Goal: Task Accomplishment & Management: Manage account settings

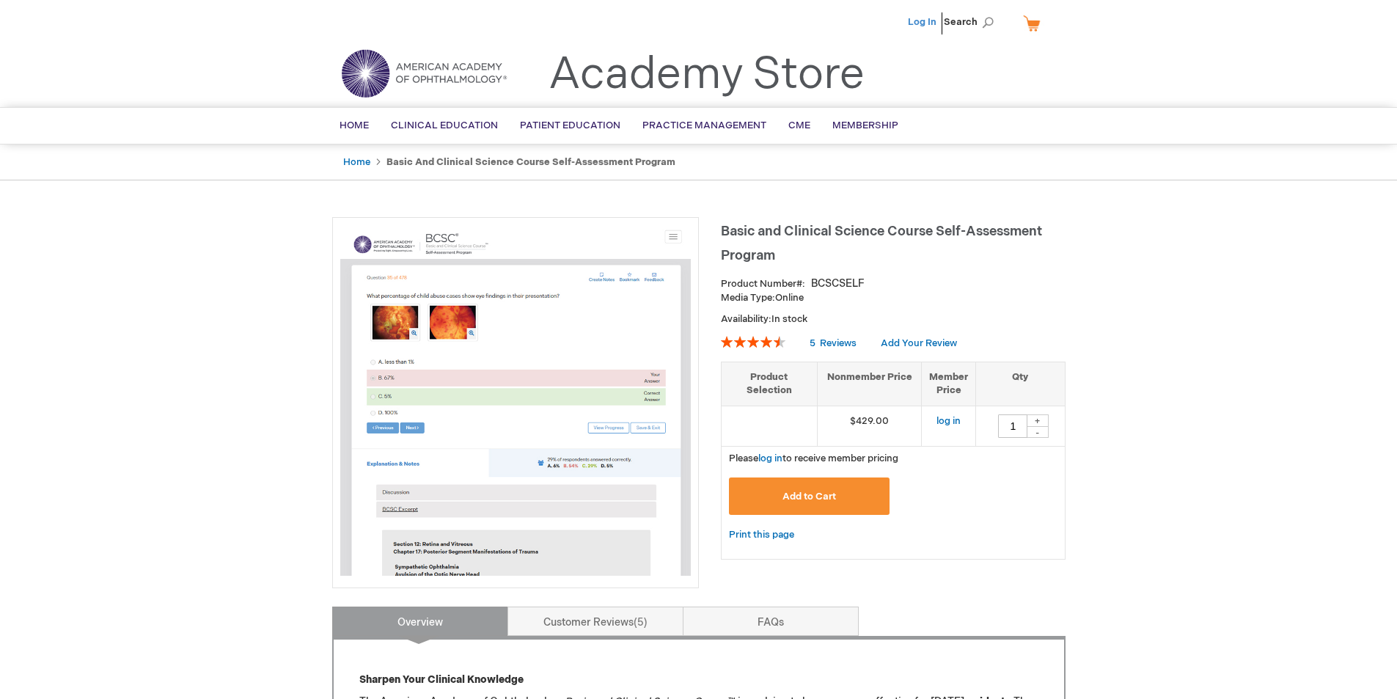
click at [920, 16] on link "Log In" at bounding box center [922, 22] width 29 height 12
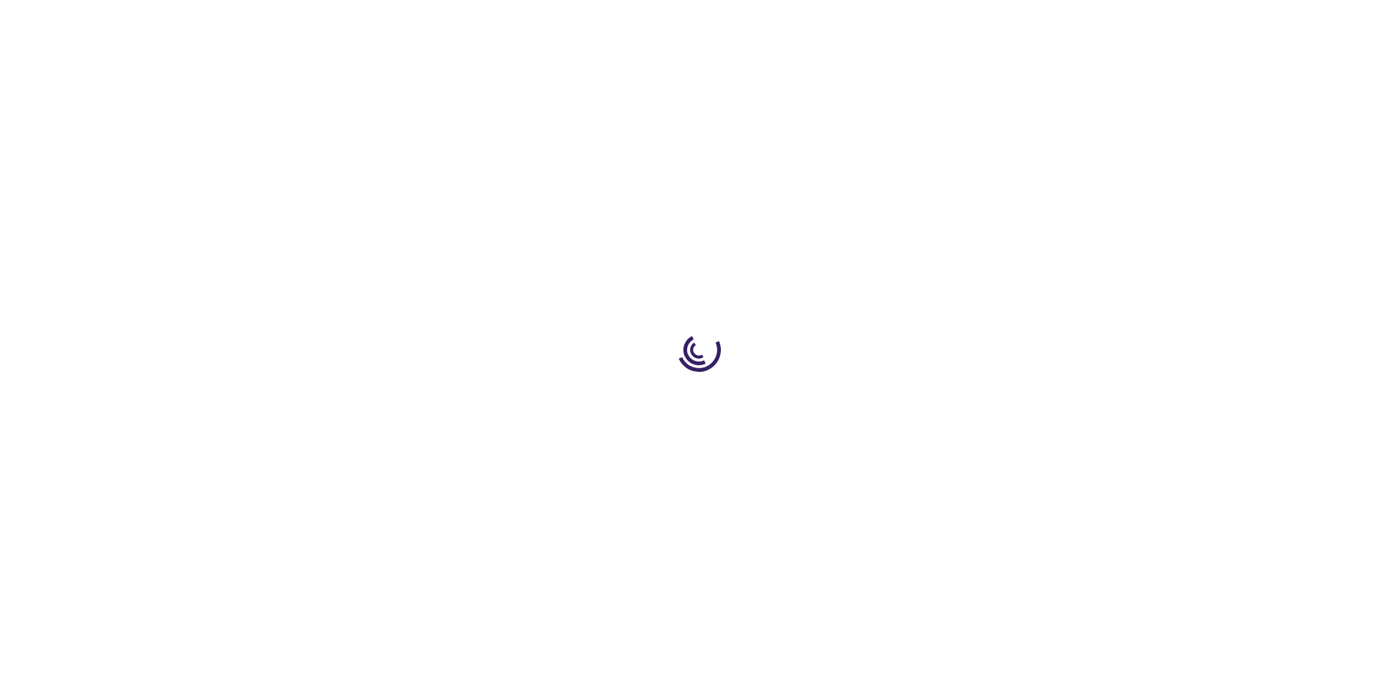
type input "1"
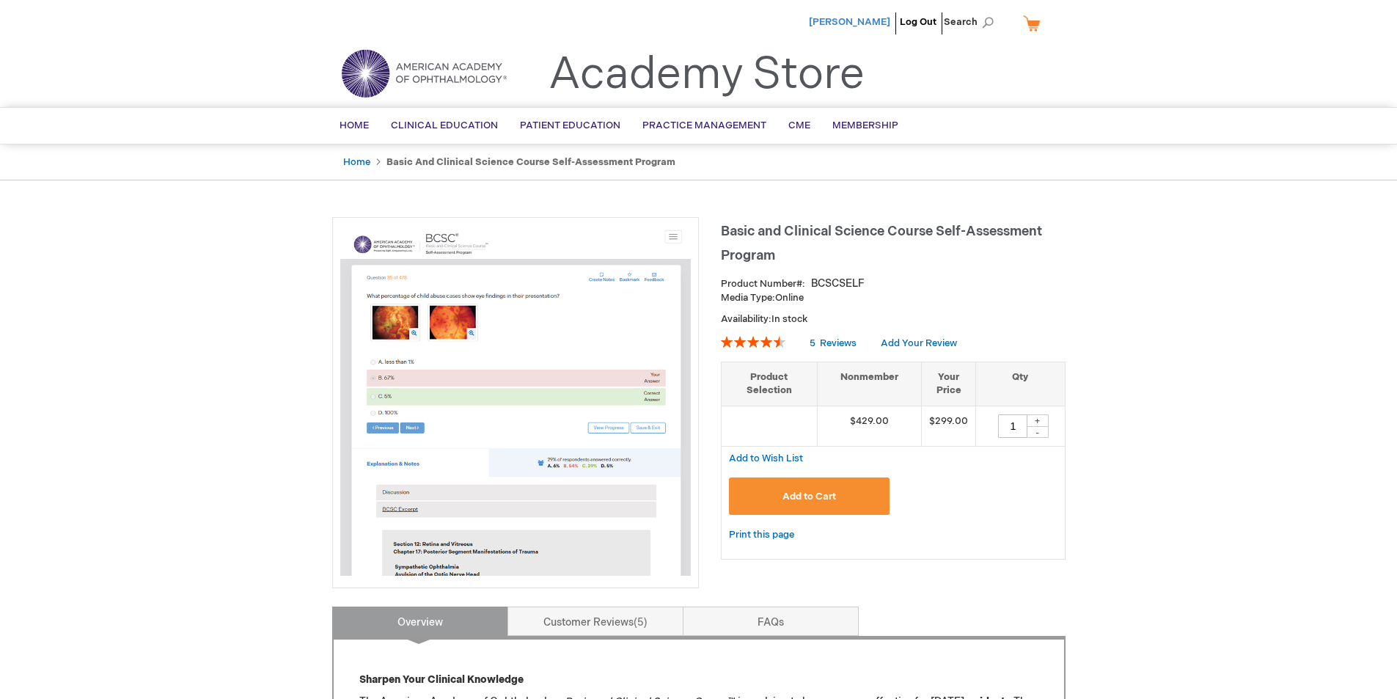
click at [882, 26] on span "[PERSON_NAME]" at bounding box center [849, 22] width 81 height 12
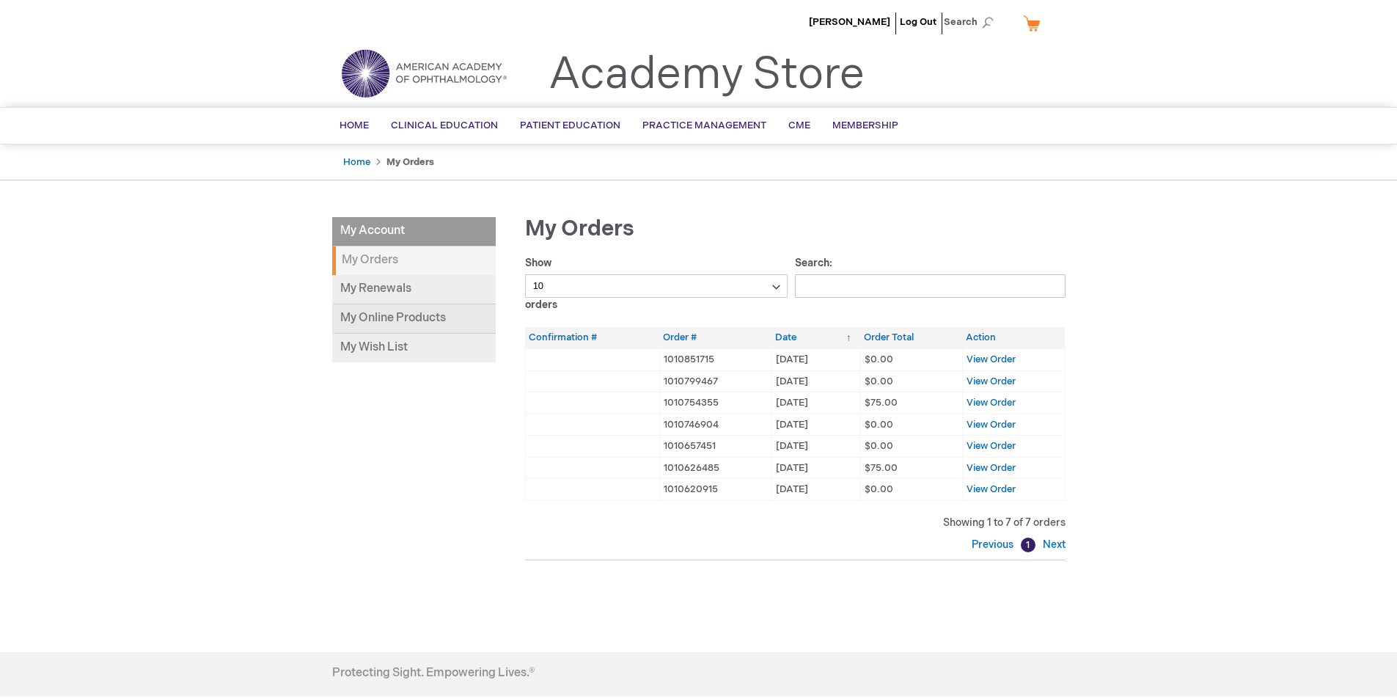
click at [373, 320] on link "My Online Products" at bounding box center [414, 318] width 164 height 29
